Goal: Obtain resource: Obtain resource

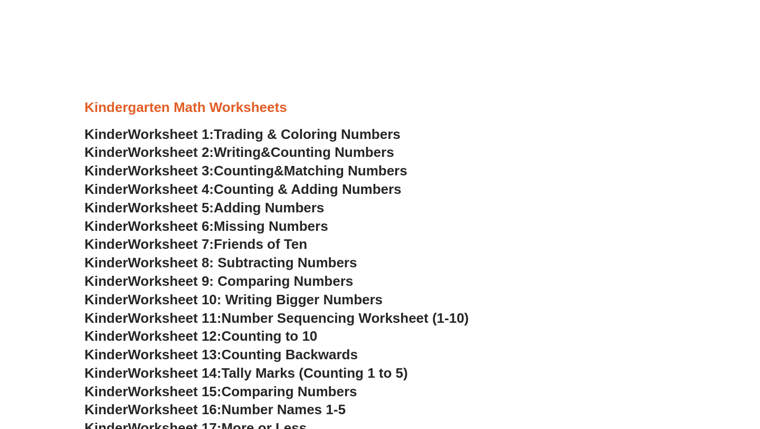
scroll to position [406, 0]
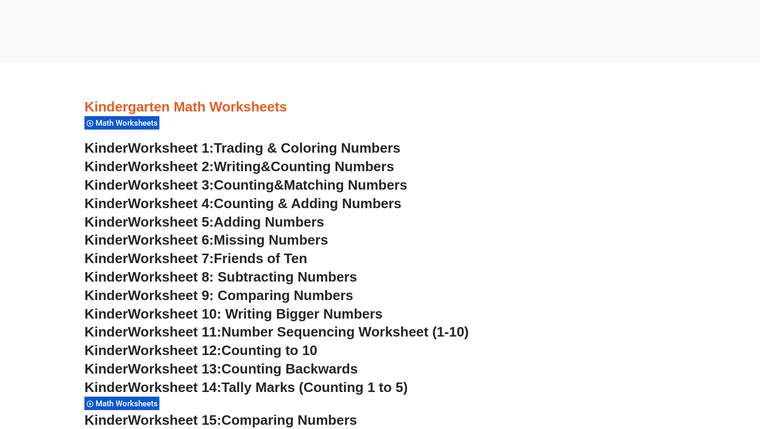
click at [195, 316] on span "Worksheet 10: Writing Bigger Numbers" at bounding box center [255, 314] width 255 height 16
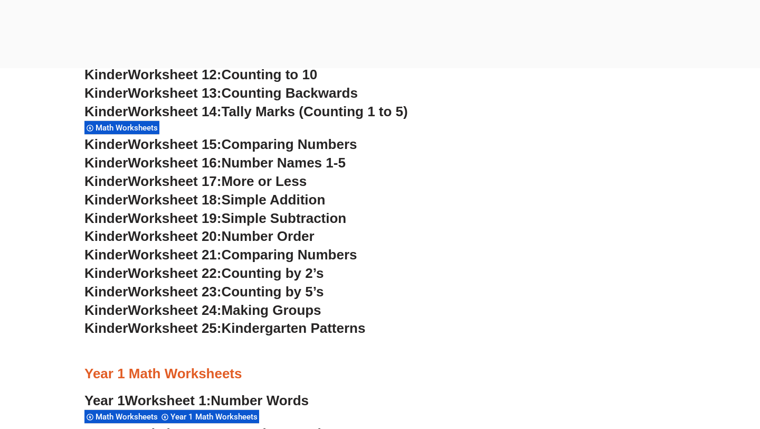
scroll to position [688, 0]
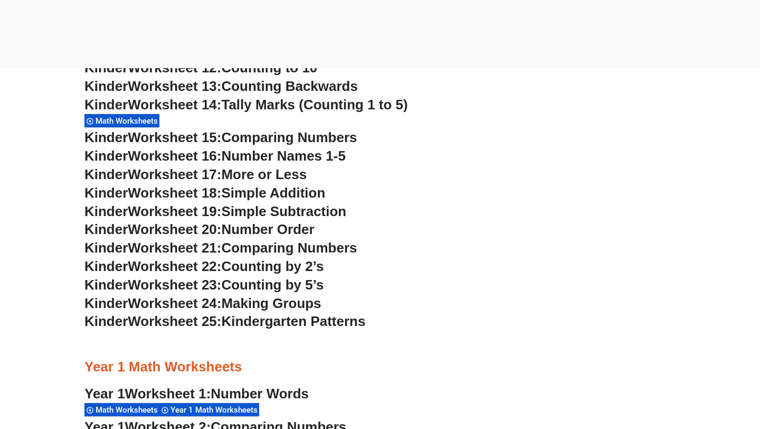
click at [308, 190] on span "Simple Addition" at bounding box center [273, 193] width 104 height 16
click at [308, 191] on span "Simple Addition" at bounding box center [273, 193] width 104 height 16
click at [290, 195] on span "Simple Addition" at bounding box center [273, 193] width 104 height 16
click at [178, 200] on span "Worksheet 18:" at bounding box center [174, 193] width 93 height 16
click at [178, 199] on span "Worksheet 18:" at bounding box center [174, 193] width 93 height 16
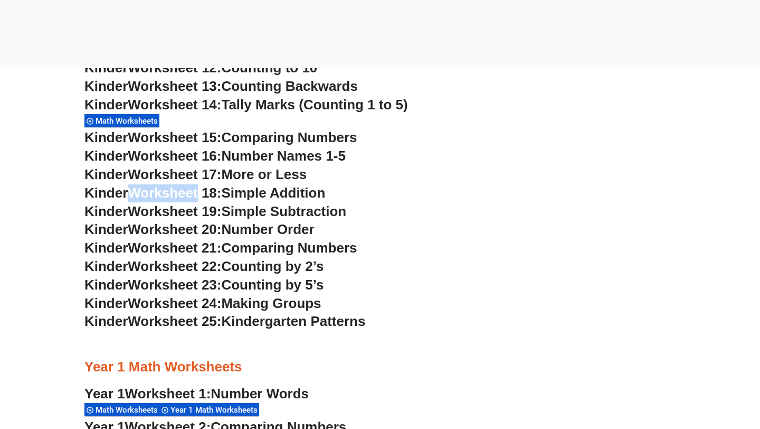
click at [178, 199] on span "Worksheet 18:" at bounding box center [174, 193] width 93 height 16
click at [276, 197] on span "Simple Addition" at bounding box center [273, 193] width 104 height 16
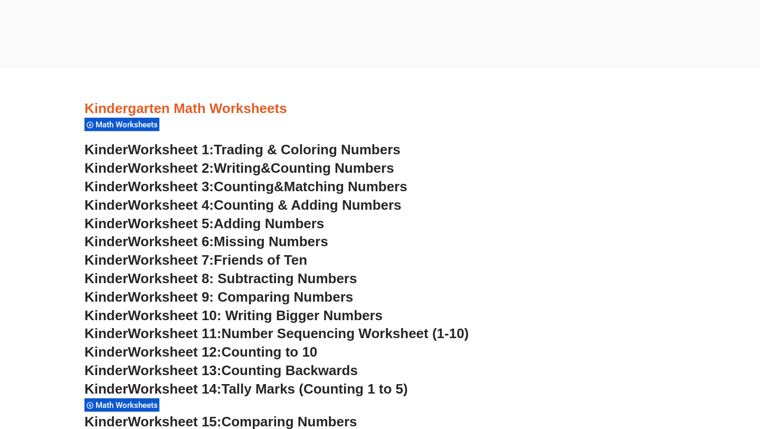
scroll to position [489, 0]
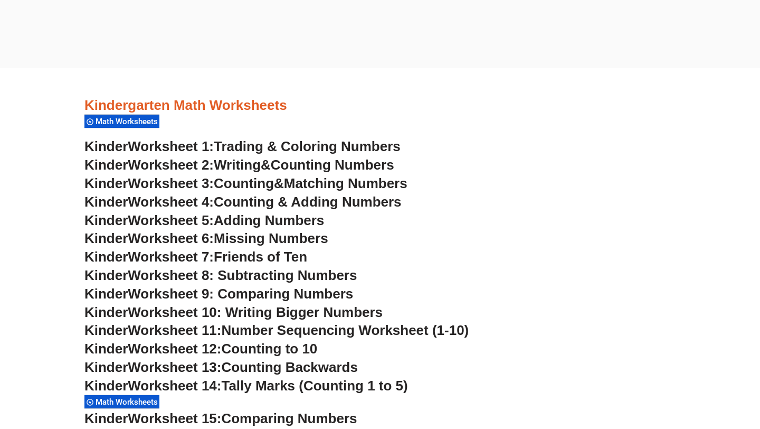
click at [182, 389] on span "Worksheet 14:" at bounding box center [174, 385] width 93 height 16
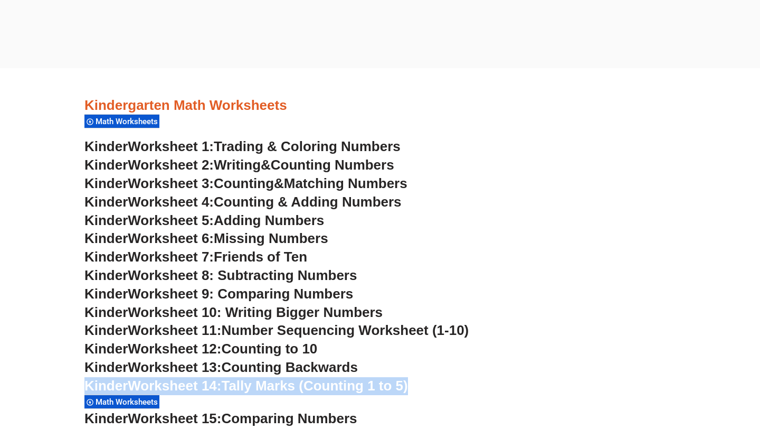
click at [182, 389] on span "Worksheet 14:" at bounding box center [174, 385] width 93 height 16
click at [230, 251] on span "Friends of Ten" at bounding box center [260, 257] width 93 height 16
